Goal: Communication & Community: Answer question/provide support

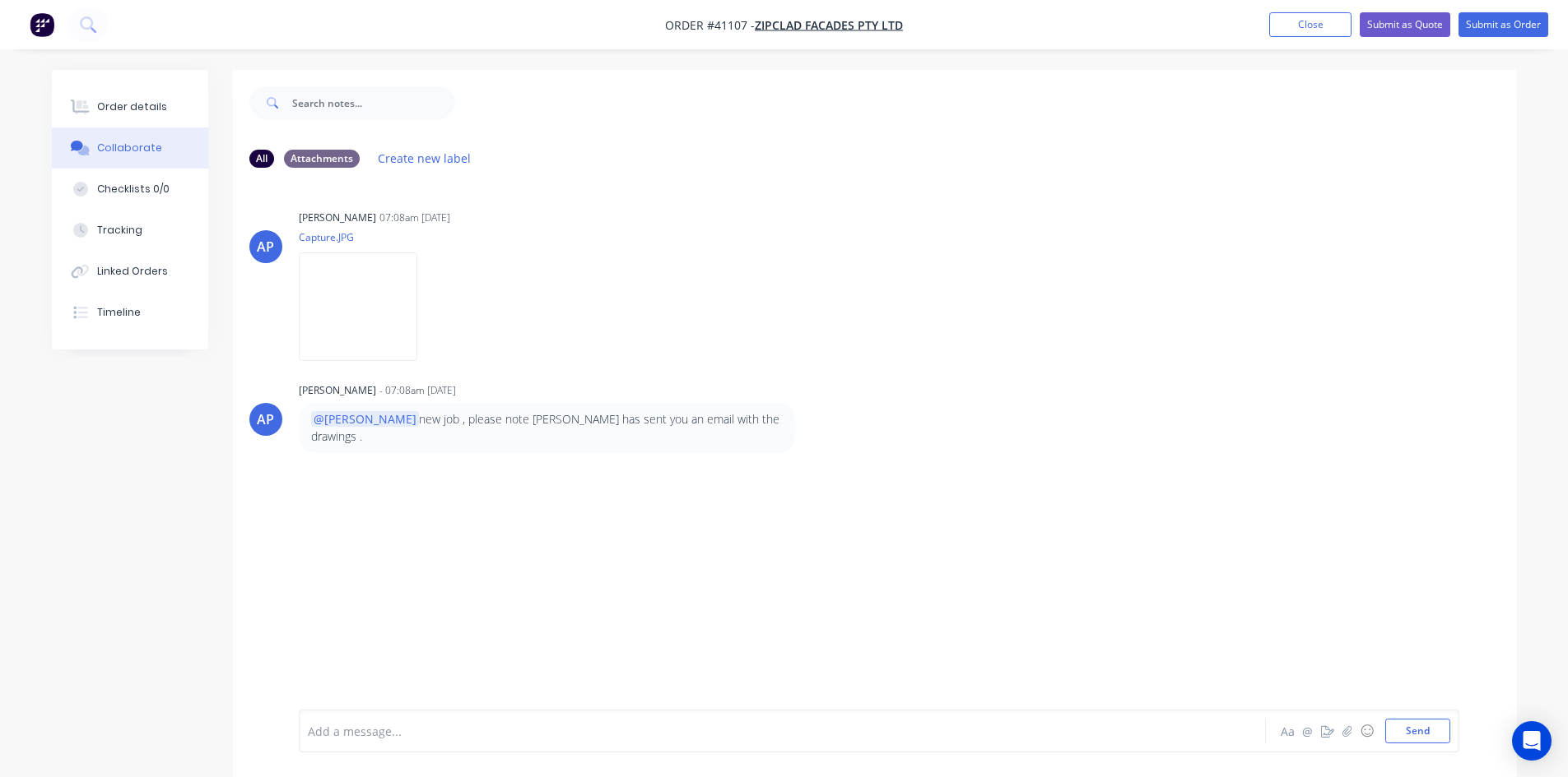
click at [776, 193] on div "AP [PERSON_NAME] 07:08am [DATE] Capture.JPG Labels Download AP [PERSON_NAME] - …" at bounding box center [875, 446] width 1284 height 529
click at [370, 751] on div "Add a message... Aa @ ☺ Send" at bounding box center [879, 731] width 1160 height 42
click at [394, 727] on div at bounding box center [737, 732] width 856 height 18
click at [379, 733] on div at bounding box center [737, 732] width 856 height 18
click at [1436, 741] on button "Send" at bounding box center [1418, 731] width 65 height 25
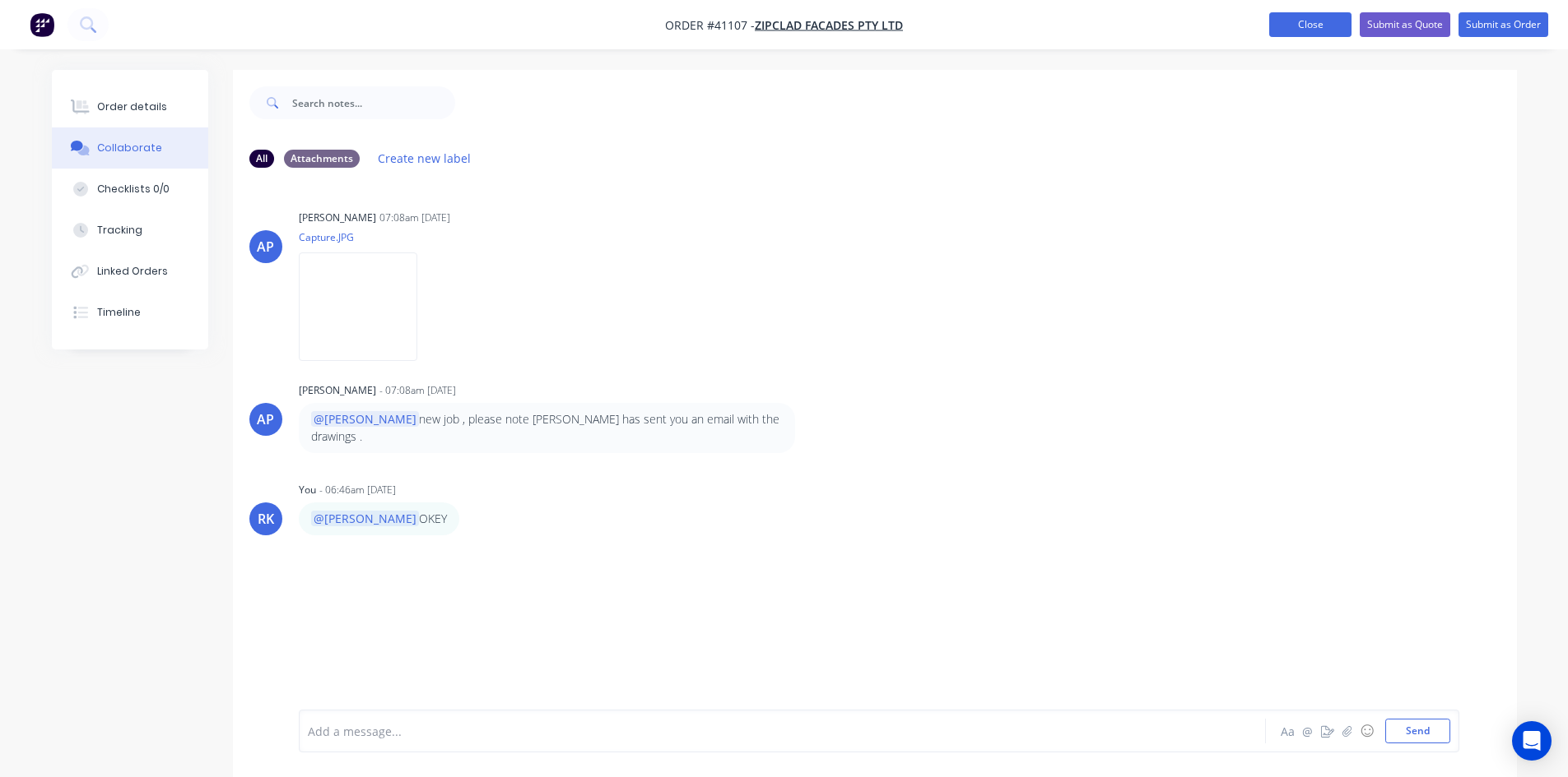
click at [1304, 19] on button "Close" at bounding box center [1310, 25] width 82 height 25
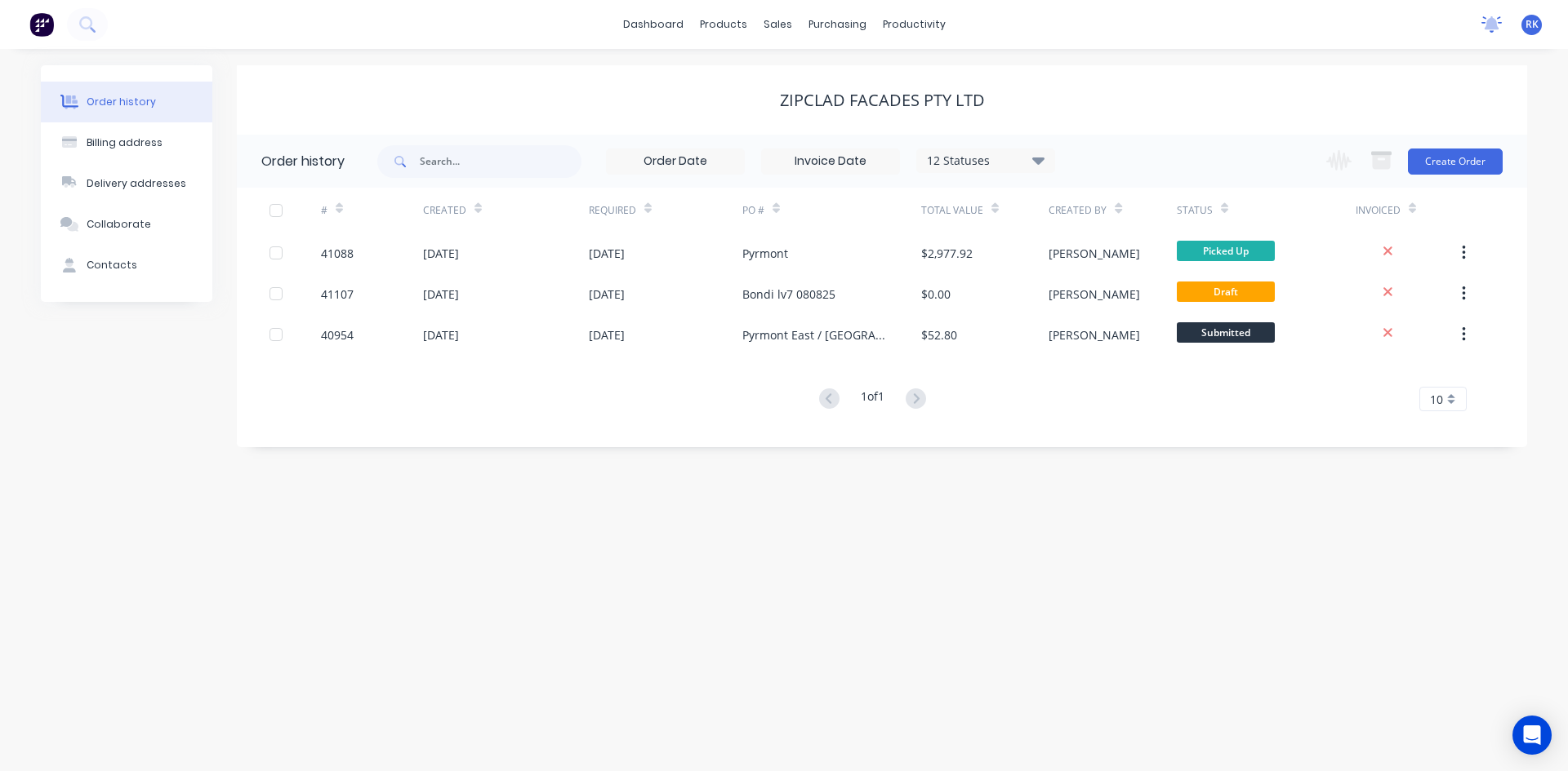
click at [1497, 21] on icon at bounding box center [1491, 25] width 20 height 17
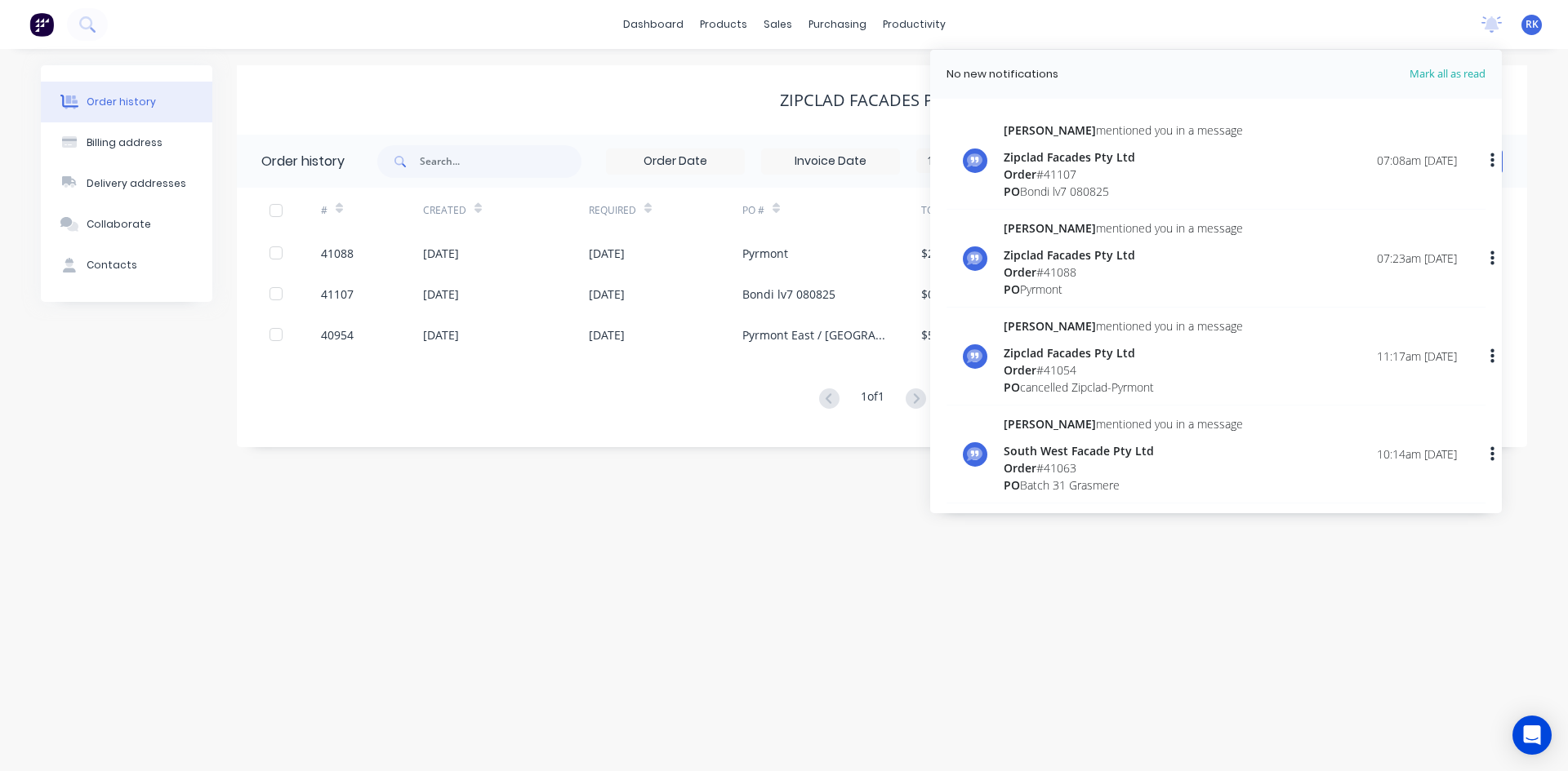
drag, startPoint x: 880, startPoint y: 527, endPoint x: 925, endPoint y: 29, distance: 500.0
click at [879, 527] on div "Order history Billing address Delivery addresses Collaborate Contacts Zipclad F…" at bounding box center [784, 410] width 1568 height 722
